Goal: Transaction & Acquisition: Book appointment/travel/reservation

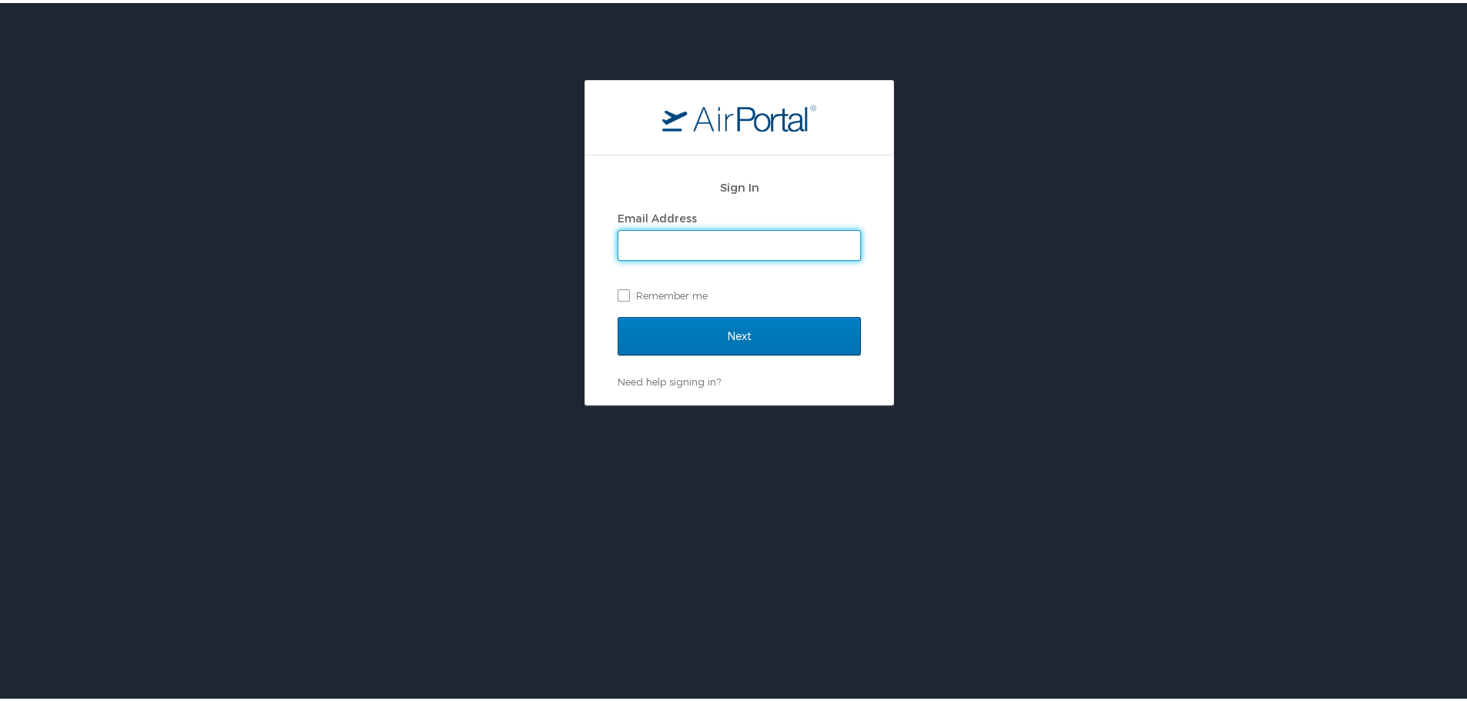
click at [681, 243] on input "Email Address" at bounding box center [739, 242] width 242 height 29
type input "[PERSON_NAME][EMAIL_ADDRESS][PERSON_NAME][DOMAIN_NAME]"
click at [669, 287] on label "Remember me" at bounding box center [738, 292] width 243 height 23
click at [627, 287] on input "Remember me" at bounding box center [622, 291] width 10 height 10
checkbox input "true"
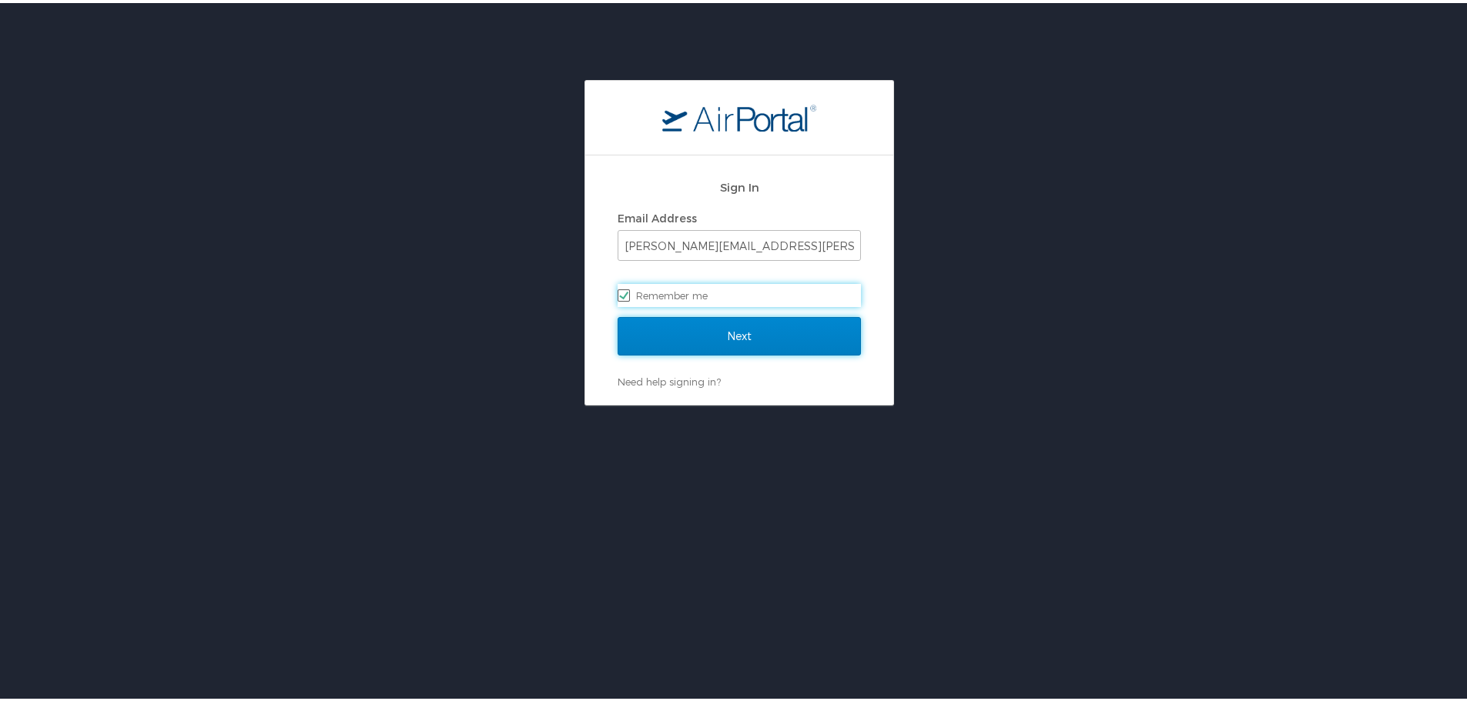
click at [698, 323] on input "Next" at bounding box center [738, 333] width 243 height 38
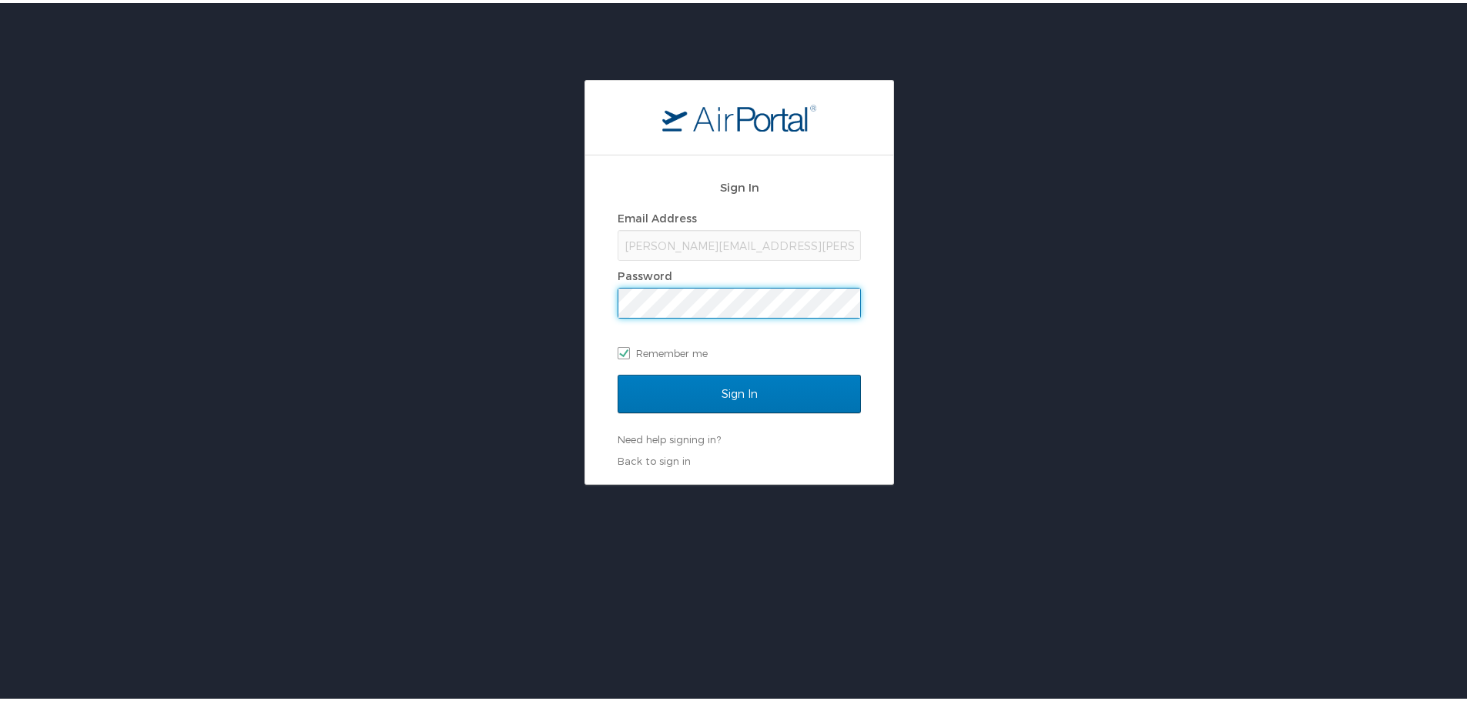
click at [617, 372] on input "Sign In" at bounding box center [738, 391] width 243 height 38
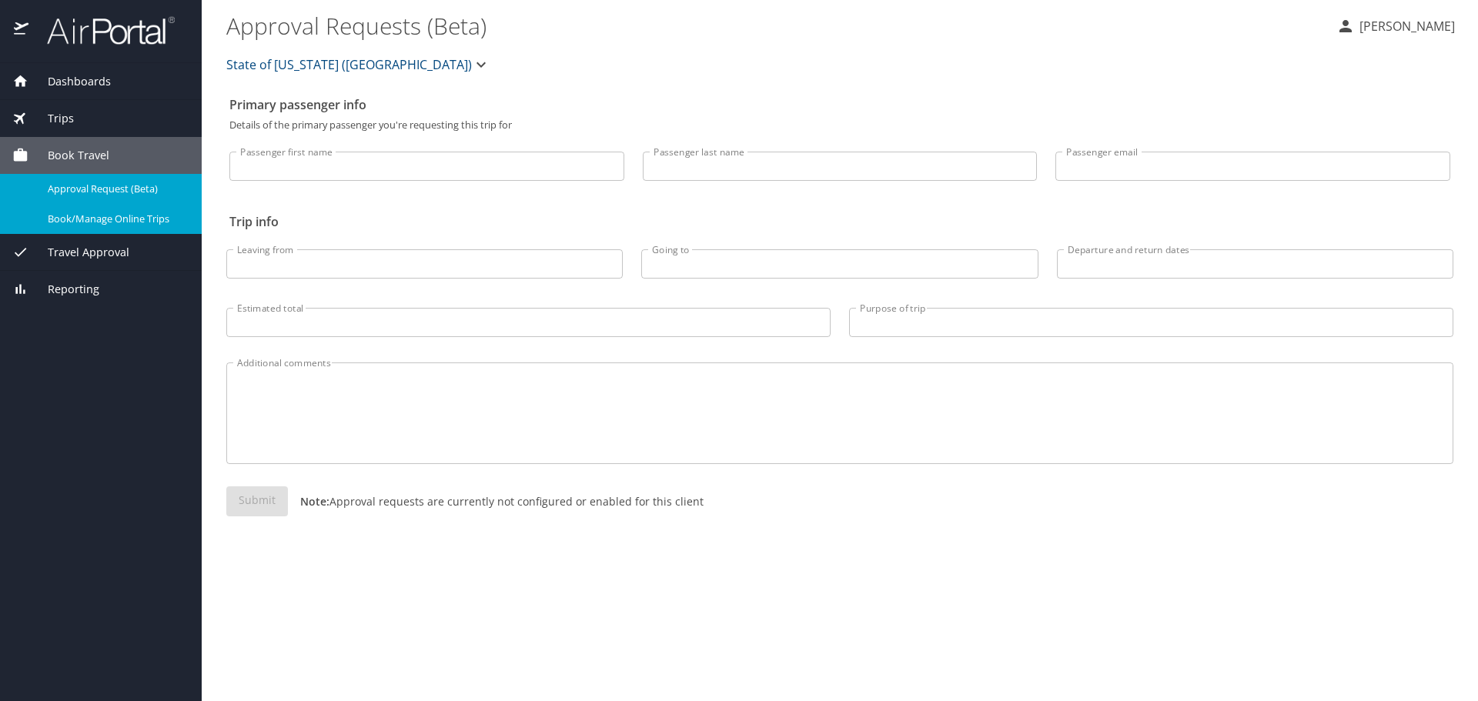
click at [117, 218] on span "Book/Manage Online Trips" at bounding box center [116, 219] width 136 height 15
